Goal: Task Accomplishment & Management: Manage account settings

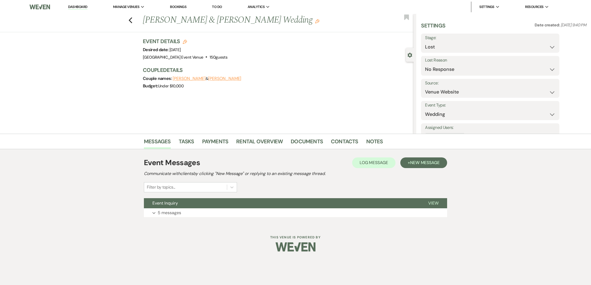
click at [180, 4] on li "Bookings" at bounding box center [178, 7] width 22 height 11
click at [179, 5] on link "Bookings" at bounding box center [178, 7] width 16 height 5
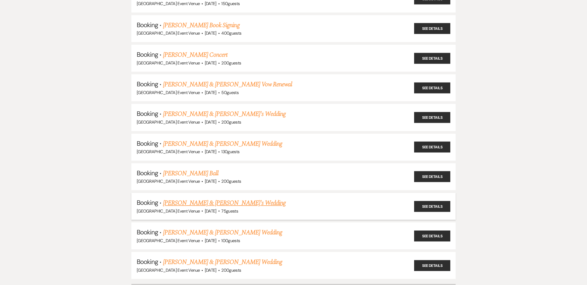
scroll to position [139, 0]
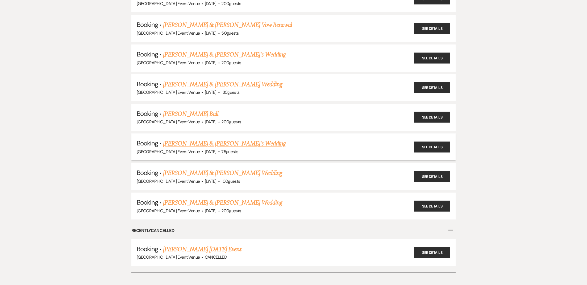
click at [203, 139] on link "[PERSON_NAME] & [PERSON_NAME]'s Wedding" at bounding box center [224, 144] width 123 height 10
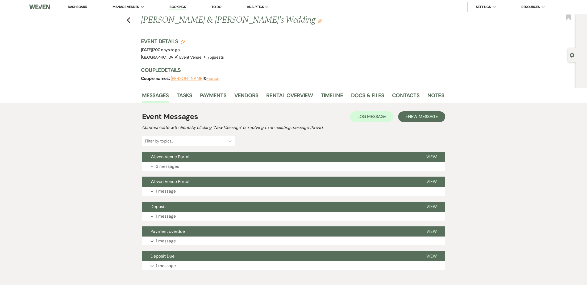
drag, startPoint x: 173, startPoint y: 6, endPoint x: 211, endPoint y: 7, distance: 38.0
click at [173, 6] on link "Bookings" at bounding box center [177, 7] width 16 height 5
